Goal: Information Seeking & Learning: Compare options

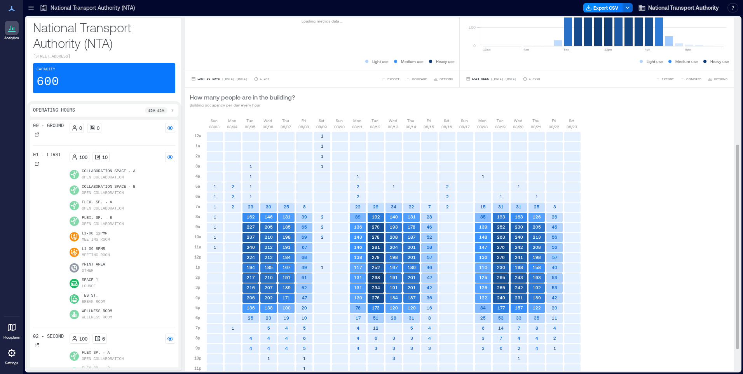
scroll to position [258, 0]
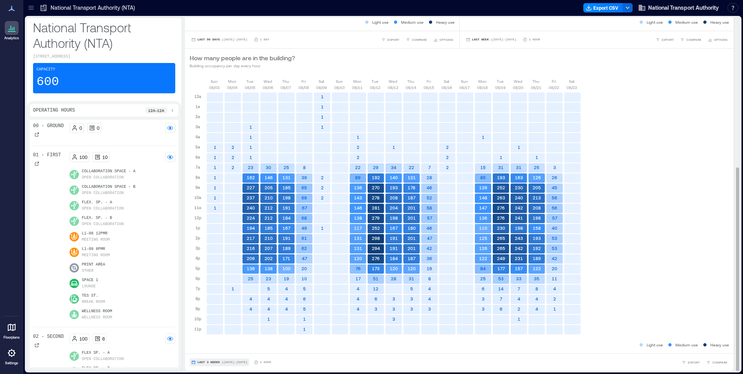
click at [217, 362] on span "Last 3 Weeks" at bounding box center [208, 362] width 23 height 0
click at [208, 347] on span "Custom" at bounding box center [205, 347] width 17 height 5
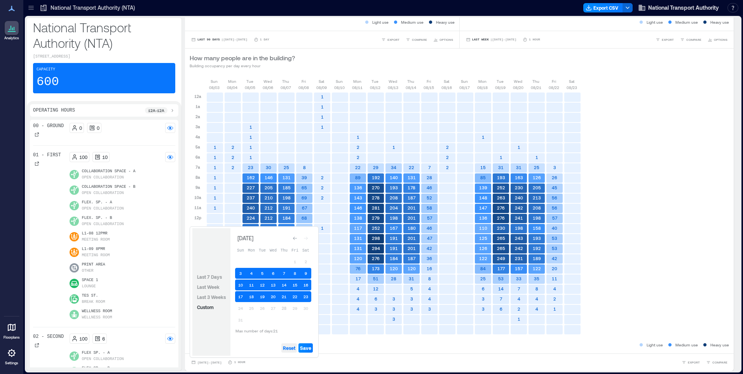
click at [292, 348] on span "Reset" at bounding box center [289, 348] width 12 height 6
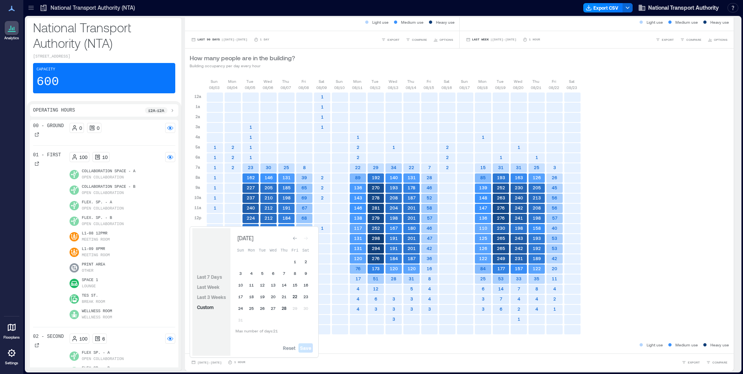
click at [295, 298] on button "22" at bounding box center [295, 296] width 11 height 11
click at [302, 349] on span "Save" at bounding box center [305, 348] width 11 height 6
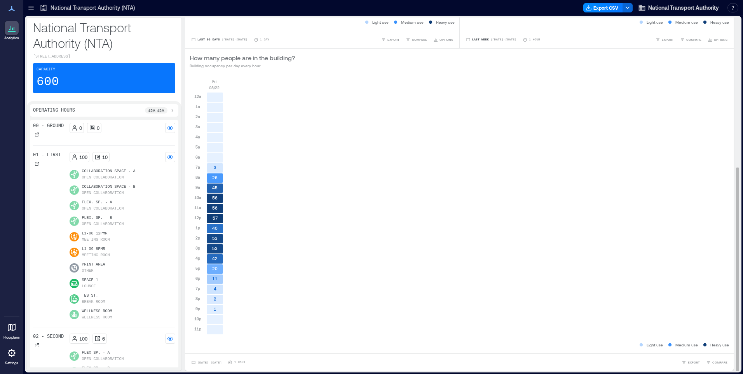
scroll to position [1, 0]
click at [712, 361] on span "COMPARE" at bounding box center [719, 361] width 15 height 5
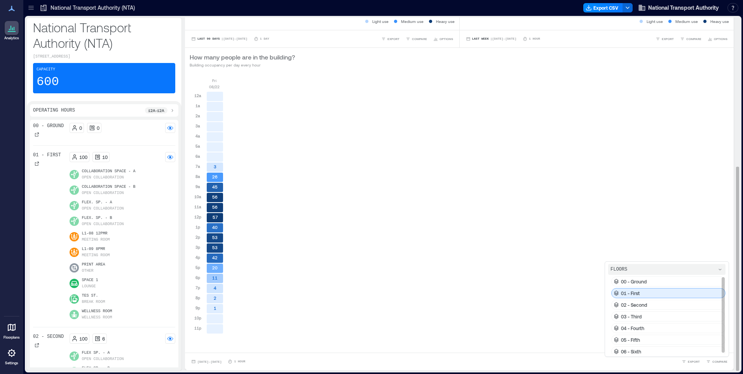
click at [631, 291] on p "01 - First" at bounding box center [630, 293] width 19 height 6
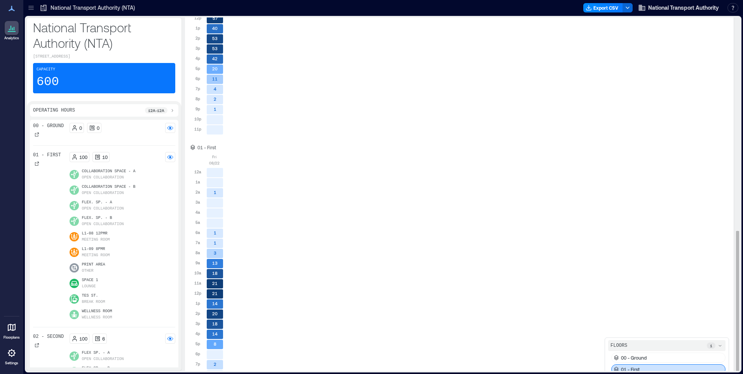
scroll to position [533, 0]
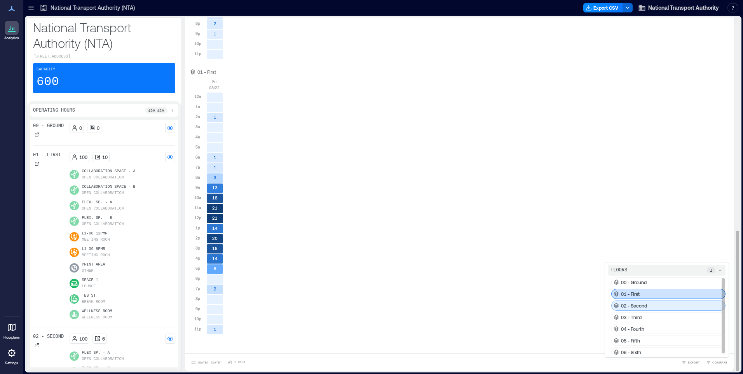
click at [635, 310] on div "02 - Second" at bounding box center [668, 305] width 114 height 10
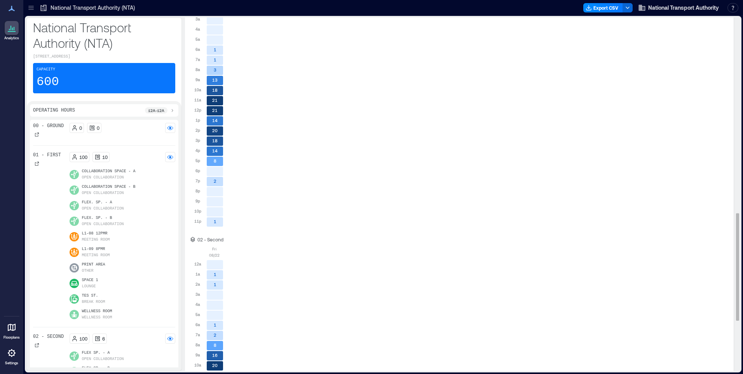
scroll to position [805, 0]
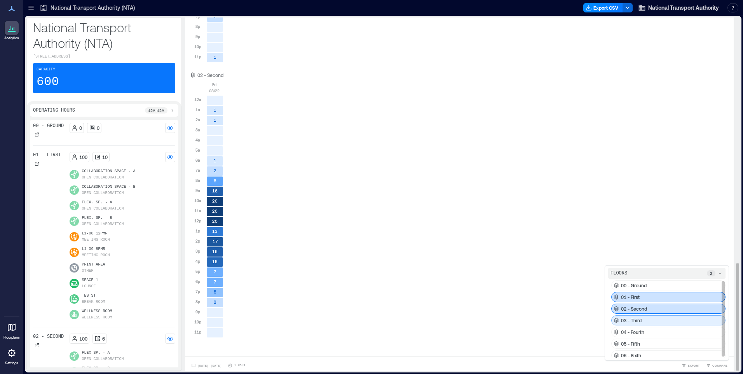
click at [628, 320] on p "03 - Third" at bounding box center [631, 320] width 21 height 6
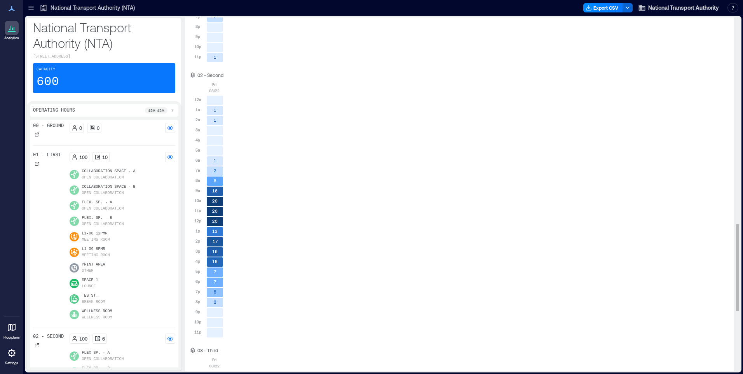
scroll to position [1077, 0]
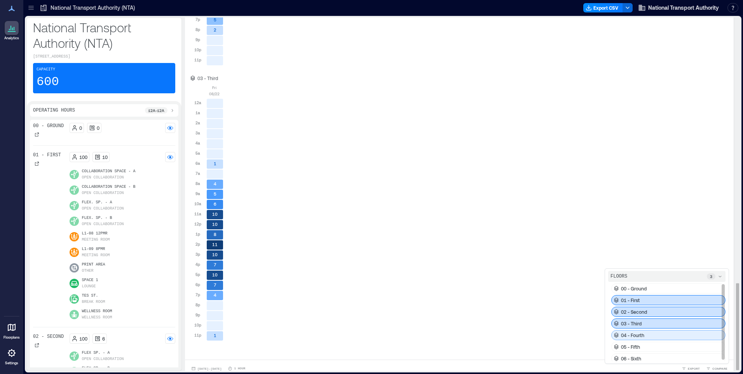
click at [628, 335] on p "04 - Fourth" at bounding box center [632, 335] width 23 height 6
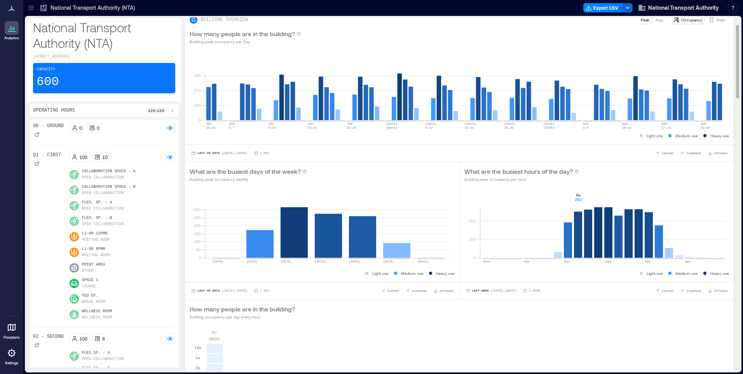
scroll to position [0, 0]
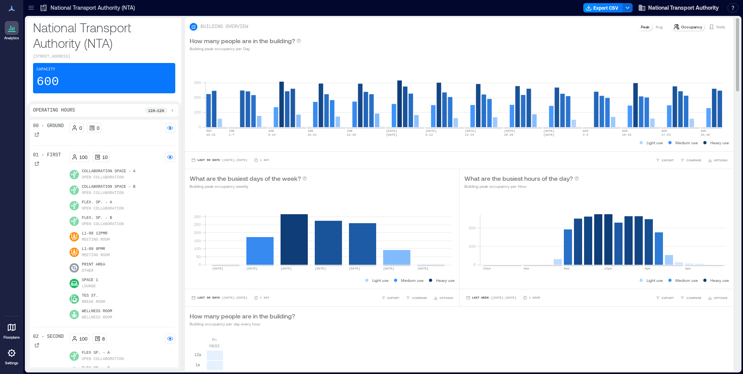
click at [656, 26] on p "Avg" at bounding box center [659, 27] width 7 height 6
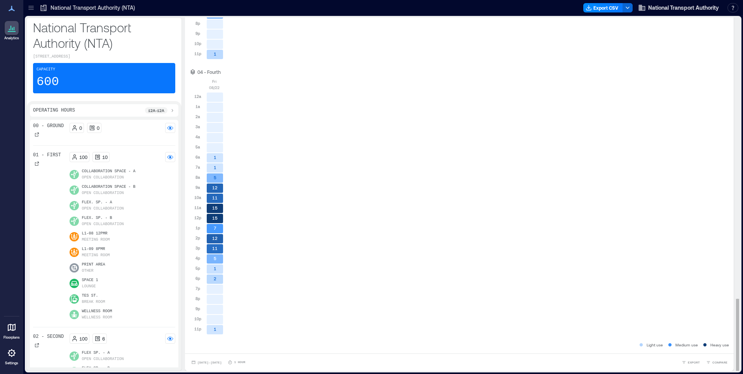
scroll to position [1, 0]
click at [204, 360] on span "[DATE] - [DATE]" at bounding box center [209, 361] width 24 height 3
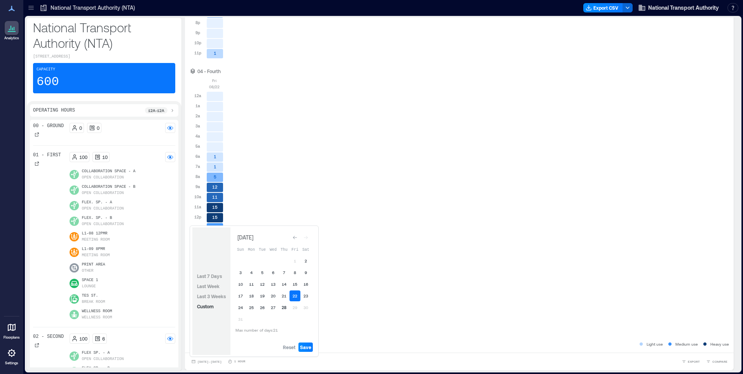
drag, startPoint x: 296, startPoint y: 345, endPoint x: 281, endPoint y: 303, distance: 45.2
click at [296, 342] on div "Reset Save" at bounding box center [272, 347] width 85 height 16
click at [251, 284] on button "11" at bounding box center [251, 284] width 11 height 11
click at [249, 281] on button "11" at bounding box center [251, 284] width 11 height 11
drag, startPoint x: 292, startPoint y: 347, endPoint x: 271, endPoint y: 278, distance: 71.9
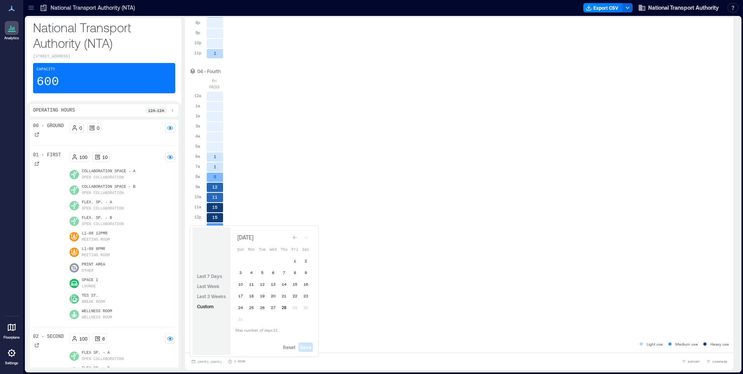
click at [292, 347] on span "Reset" at bounding box center [289, 347] width 12 height 6
click at [250, 283] on button "11" at bounding box center [251, 284] width 11 height 11
click at [289, 347] on span "Reset" at bounding box center [289, 347] width 12 height 6
click at [252, 284] on button "11" at bounding box center [251, 284] width 11 height 11
drag, startPoint x: 305, startPoint y: 347, endPoint x: 333, endPoint y: 319, distance: 39.6
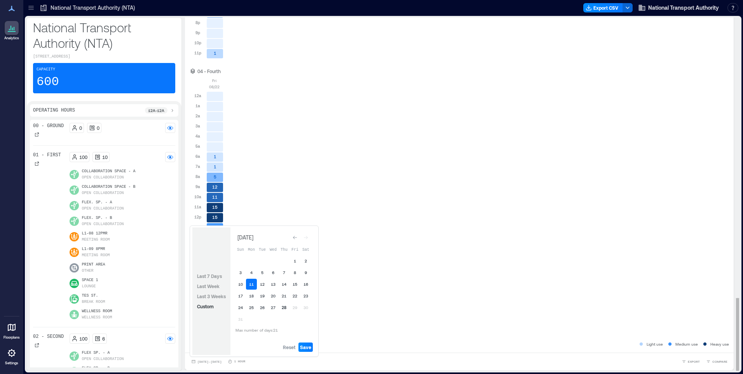
click at [305, 347] on span "Save" at bounding box center [305, 347] width 11 height 6
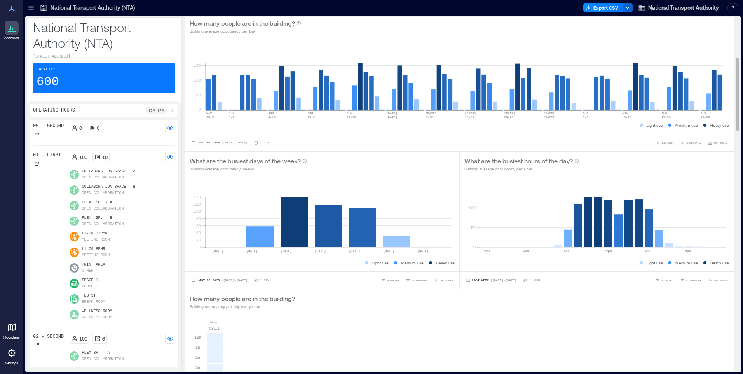
scroll to position [0, 0]
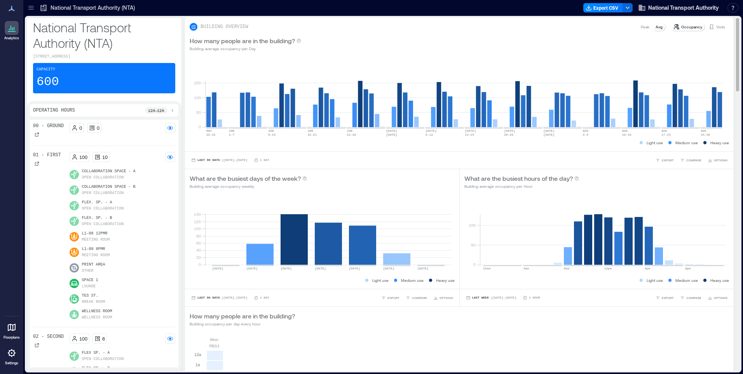
click at [641, 28] on p "Peak" at bounding box center [645, 27] width 9 height 6
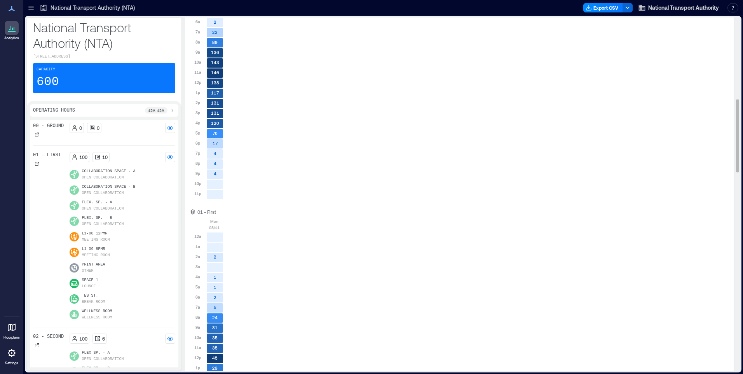
scroll to position [389, 0]
